Goal: Find specific page/section: Find specific page/section

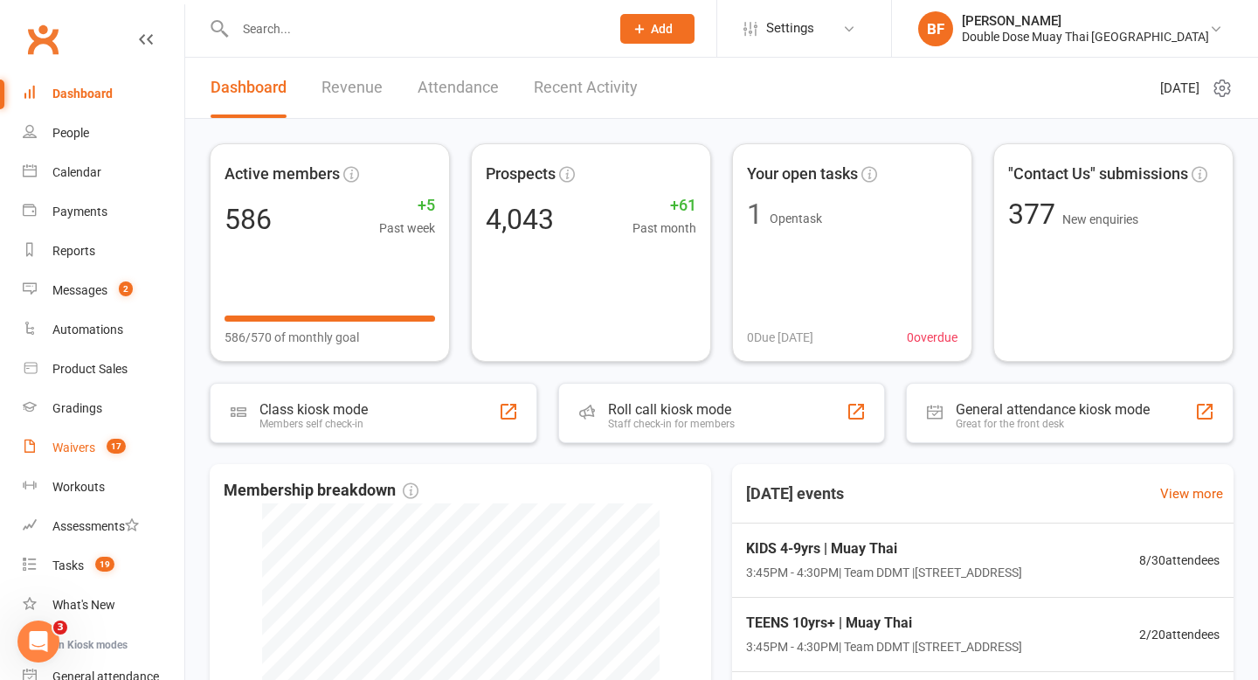
click at [88, 446] on div "Waivers" at bounding box center [73, 447] width 43 height 14
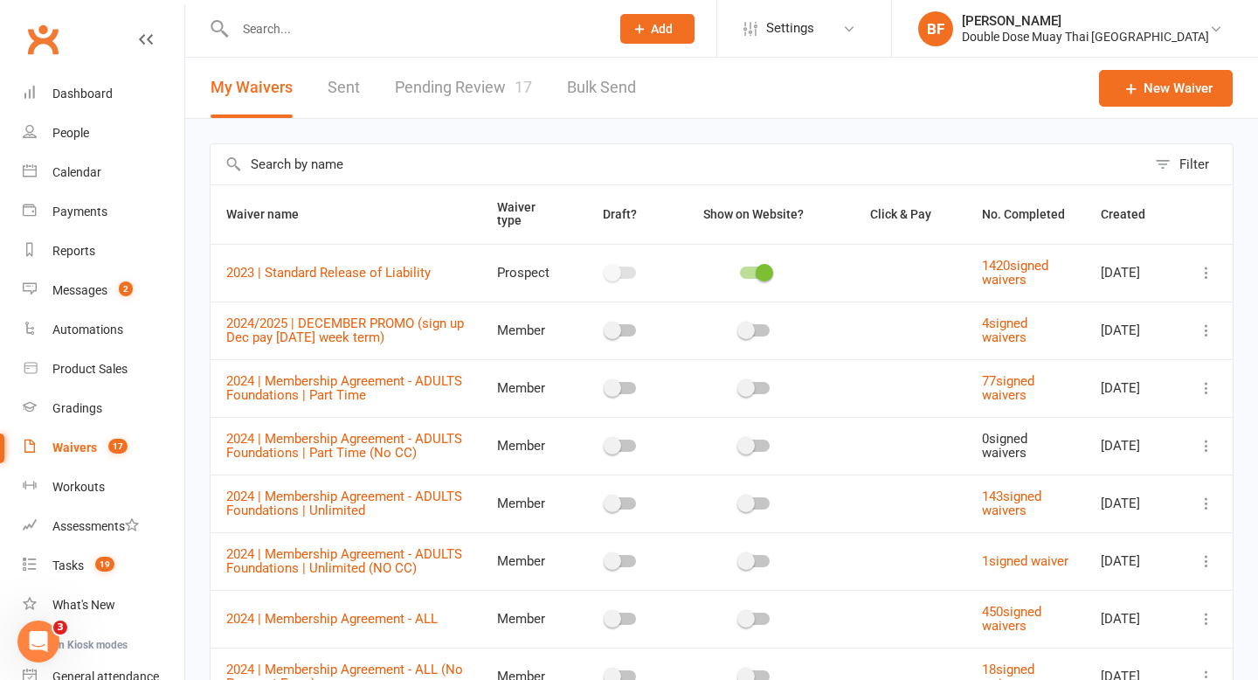
click at [475, 76] on link "Pending Review 17" at bounding box center [463, 88] width 137 height 60
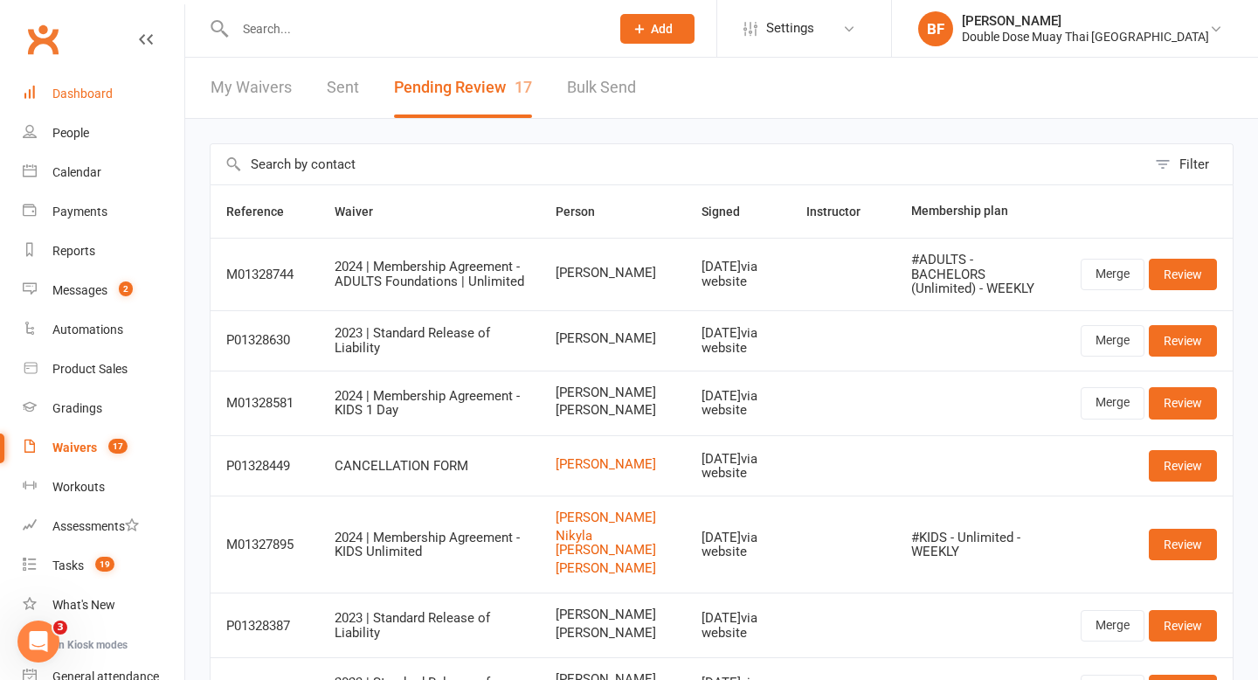
click at [107, 101] on div "Dashboard" at bounding box center [82, 94] width 60 height 14
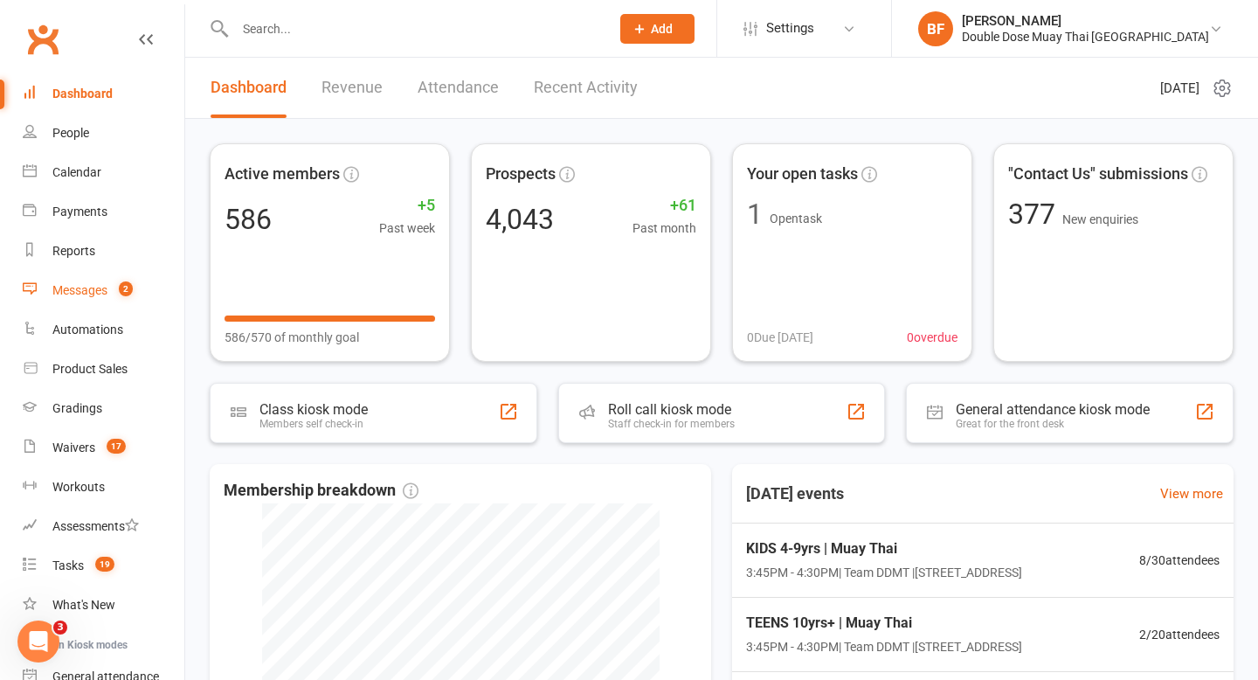
click at [100, 295] on div "Messages" at bounding box center [79, 290] width 55 height 14
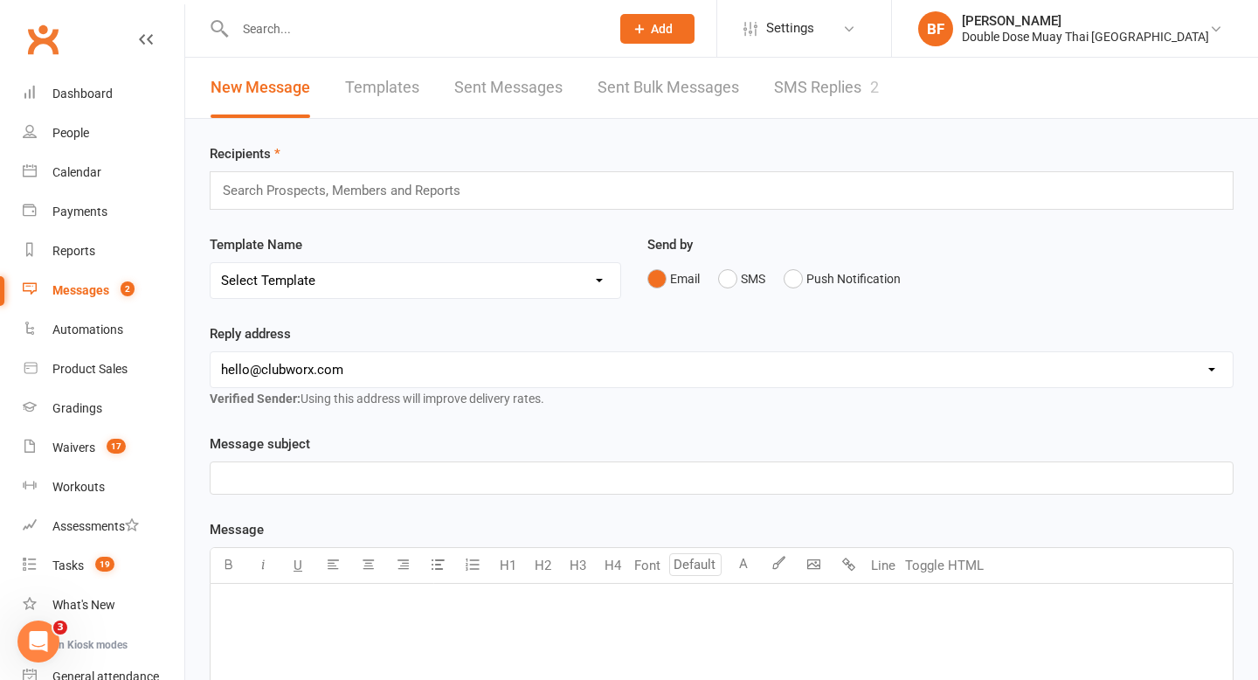
click at [841, 96] on link "SMS Replies 2" at bounding box center [826, 88] width 105 height 60
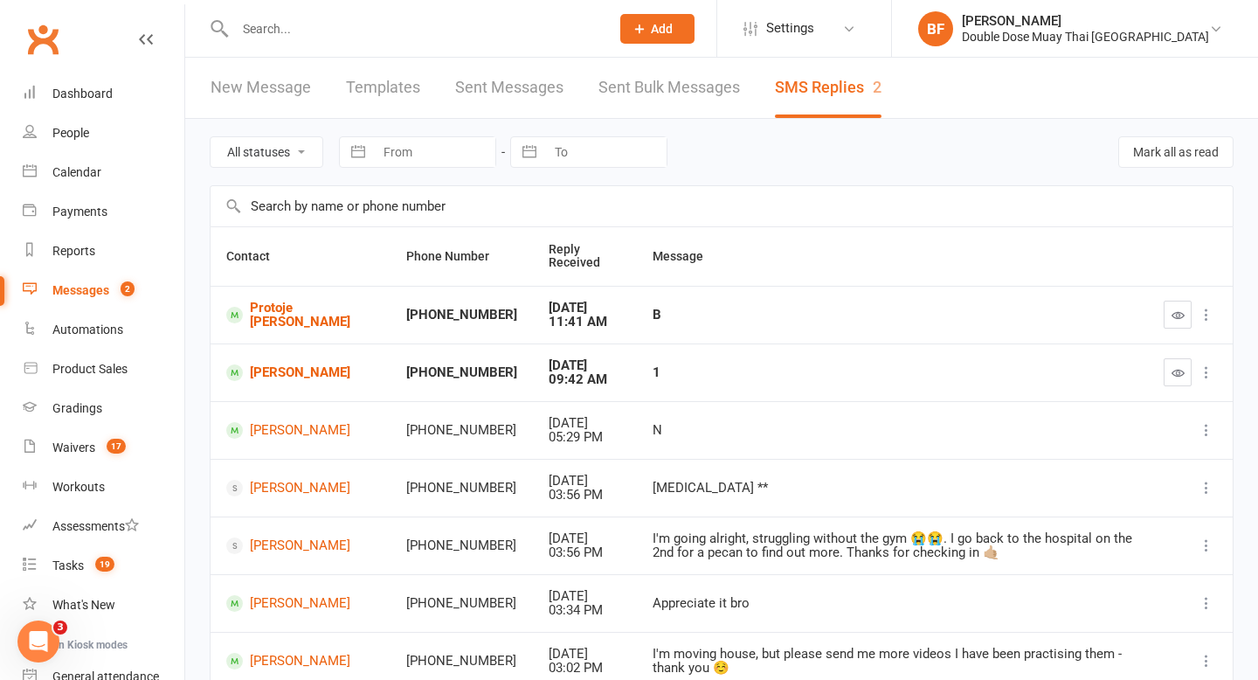
click at [270, 28] on input "text" at bounding box center [414, 29] width 368 height 24
paste input "[PERSON_NAME]"
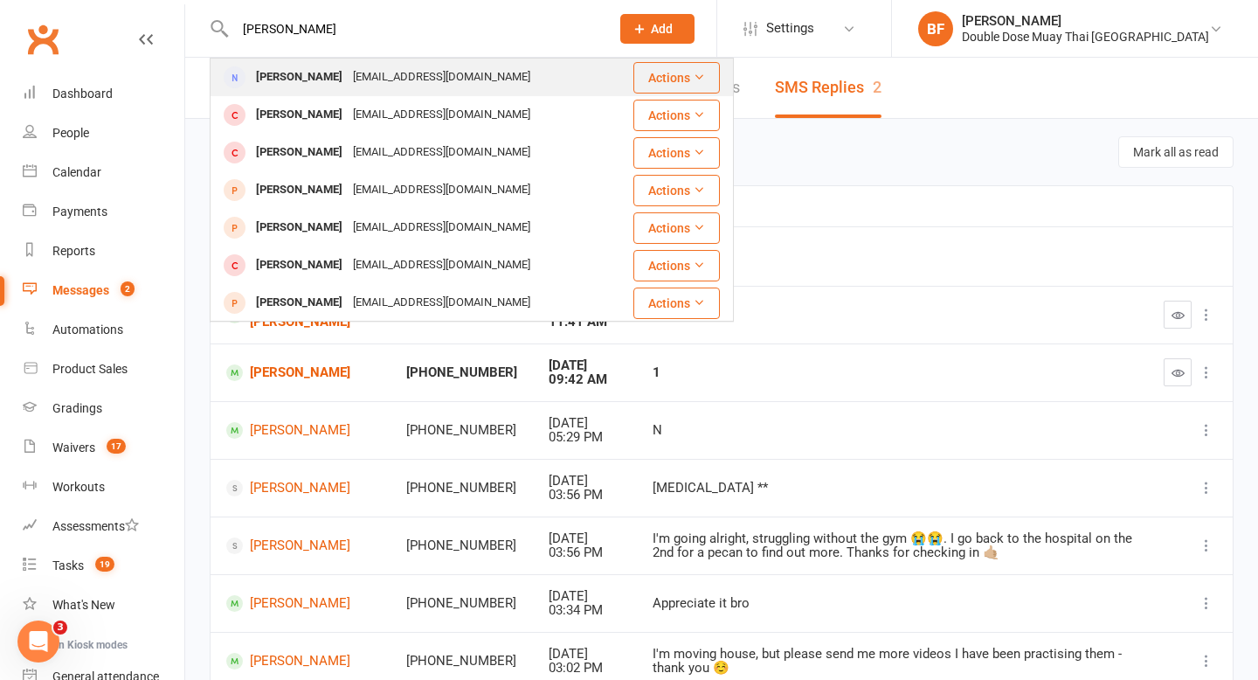
type input "[PERSON_NAME]"
click at [355, 79] on div "[EMAIL_ADDRESS][DOMAIN_NAME]" at bounding box center [442, 77] width 188 height 25
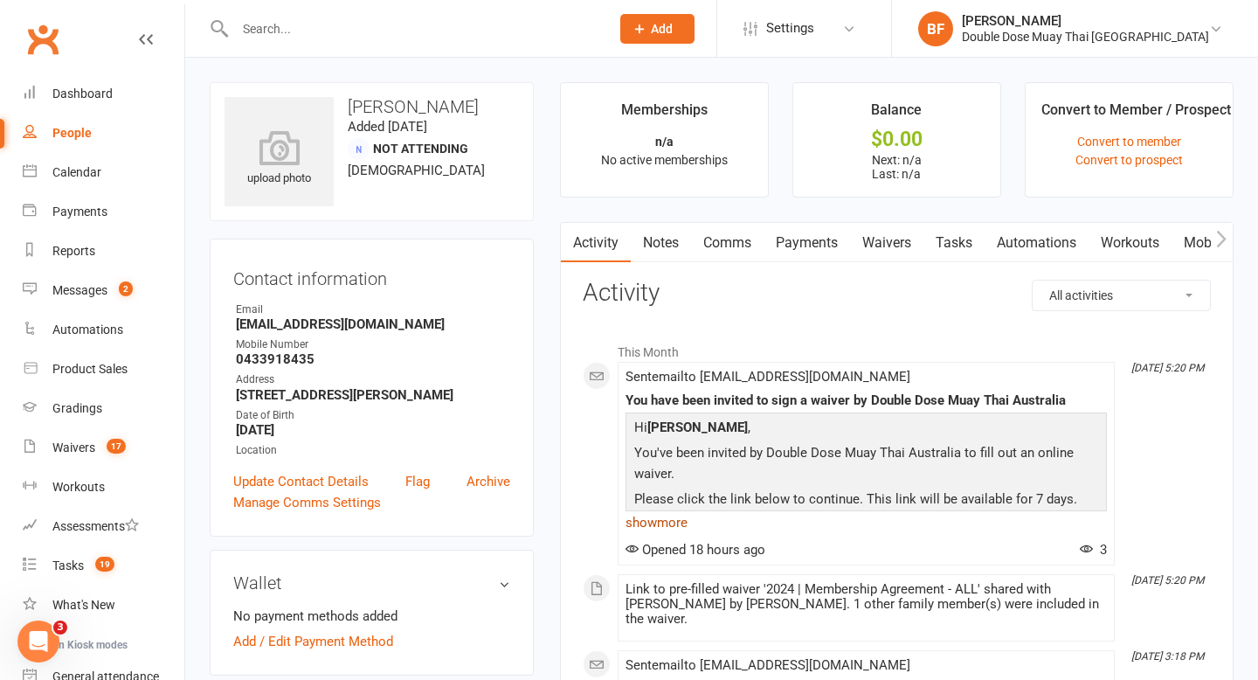
click at [662, 529] on link "show more" at bounding box center [867, 522] width 482 height 24
